Goal: Find specific page/section: Find specific page/section

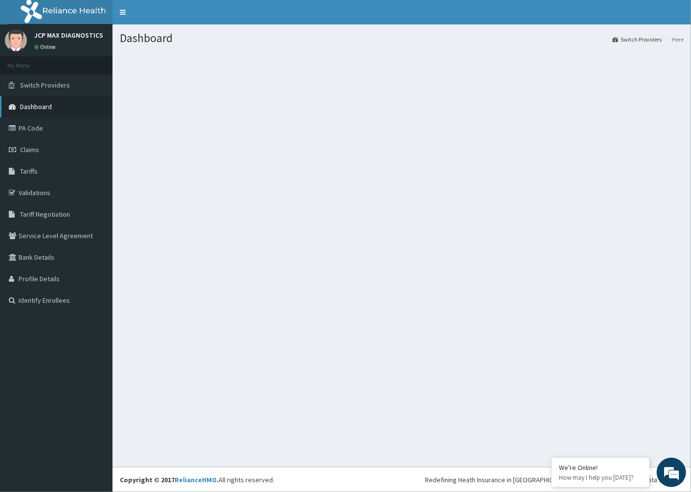
click at [61, 103] on link "Dashboard" at bounding box center [56, 107] width 113 height 22
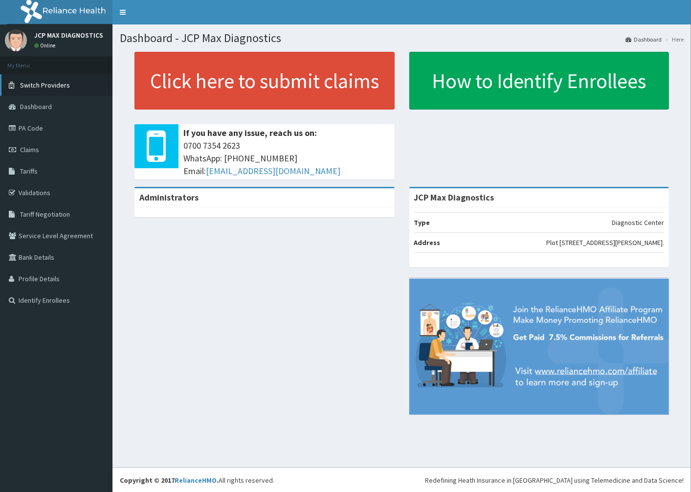
click at [74, 82] on link "Switch Providers" at bounding box center [56, 85] width 113 height 22
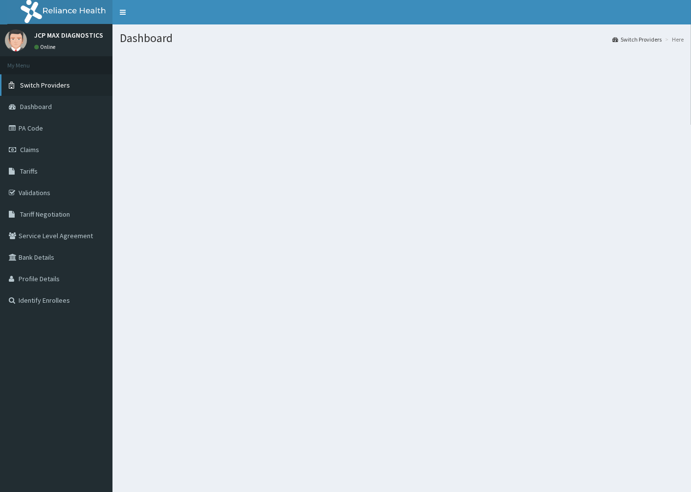
click at [74, 86] on link "Switch Providers" at bounding box center [56, 85] width 113 height 22
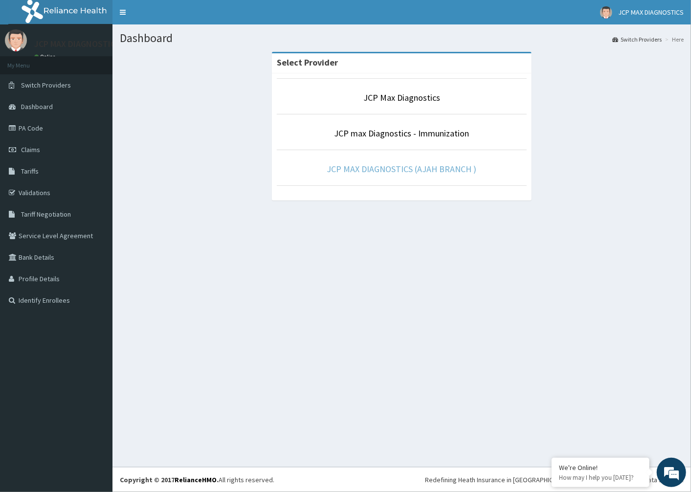
click at [451, 166] on link "JCP MAX DIAGNOSTICS (AJAH BRANCH )" at bounding box center [402, 168] width 150 height 11
click at [444, 165] on link "JCP MAX DIAGNOSTICS (AJAH BRANCH )" at bounding box center [402, 168] width 150 height 11
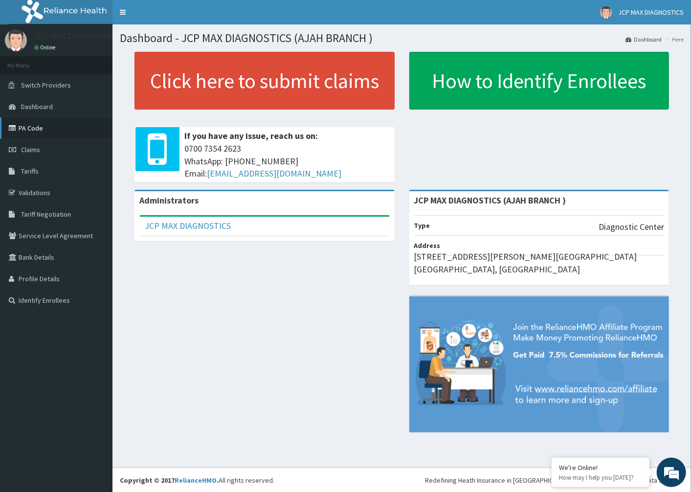
click at [33, 123] on link "PA Code" at bounding box center [56, 128] width 113 height 22
click at [32, 128] on link "PA Code" at bounding box center [56, 128] width 113 height 22
